Goal: Information Seeking & Learning: Learn about a topic

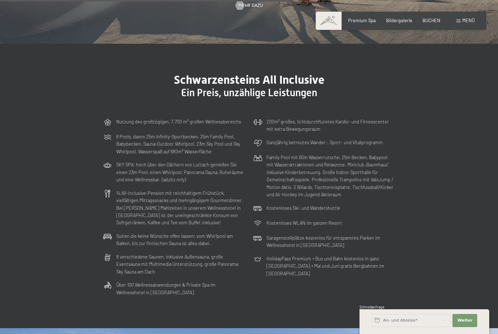
scroll to position [1669, 0]
click at [462, 23] on span "Menü" at bounding box center [468, 21] width 12 height 6
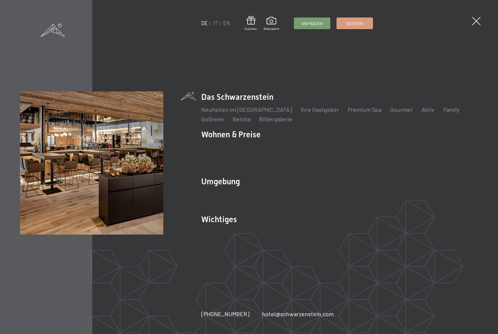
click at [443, 113] on link "Family" at bounding box center [451, 109] width 16 height 7
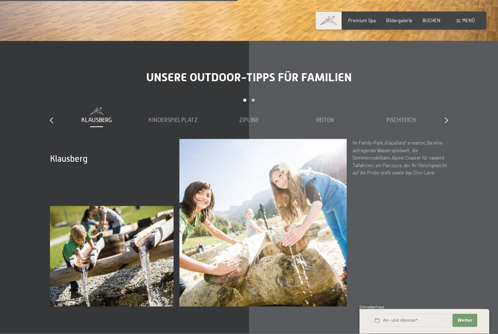
scroll to position [2069, 0]
click at [447, 118] on div at bounding box center [446, 120] width 3 height 8
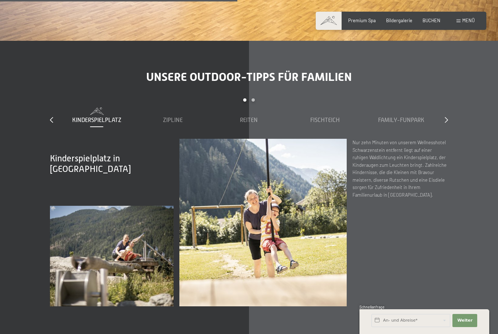
click at [447, 117] on icon at bounding box center [446, 120] width 3 height 6
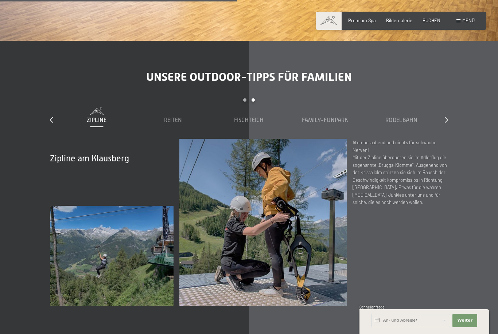
click at [445, 117] on icon at bounding box center [446, 120] width 3 height 6
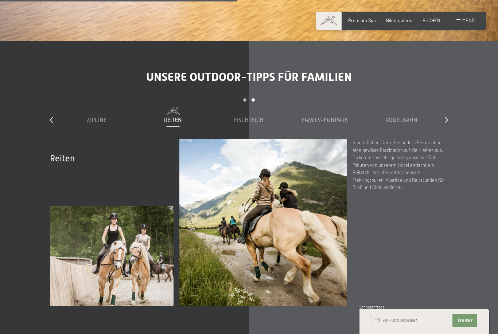
click at [446, 117] on icon at bounding box center [446, 120] width 3 height 6
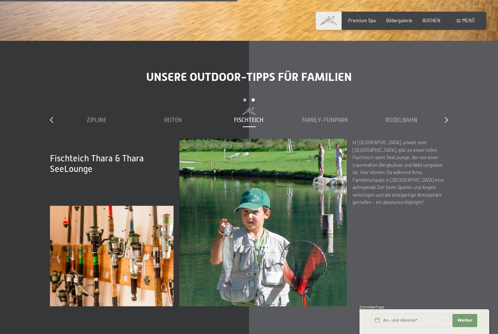
click at [447, 117] on icon at bounding box center [446, 120] width 3 height 6
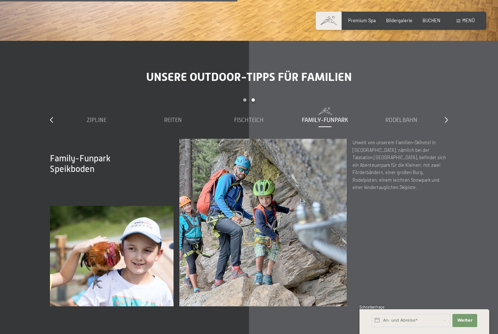
click at [448, 117] on icon at bounding box center [446, 120] width 3 height 6
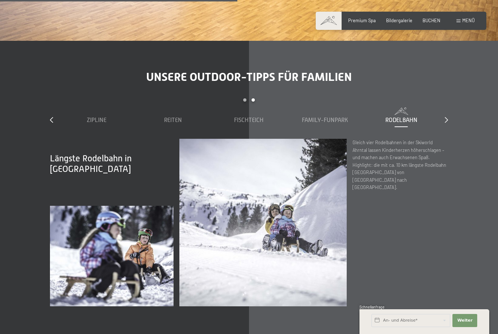
click at [447, 117] on icon at bounding box center [446, 120] width 3 height 6
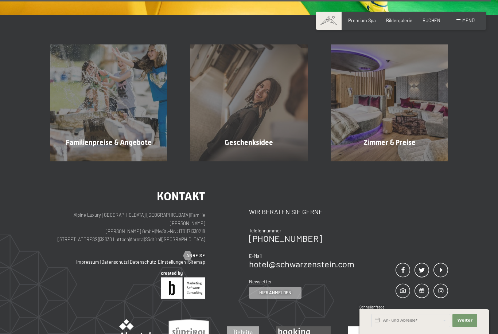
scroll to position [4312, 0]
